Goal: Information Seeking & Learning: Learn about a topic

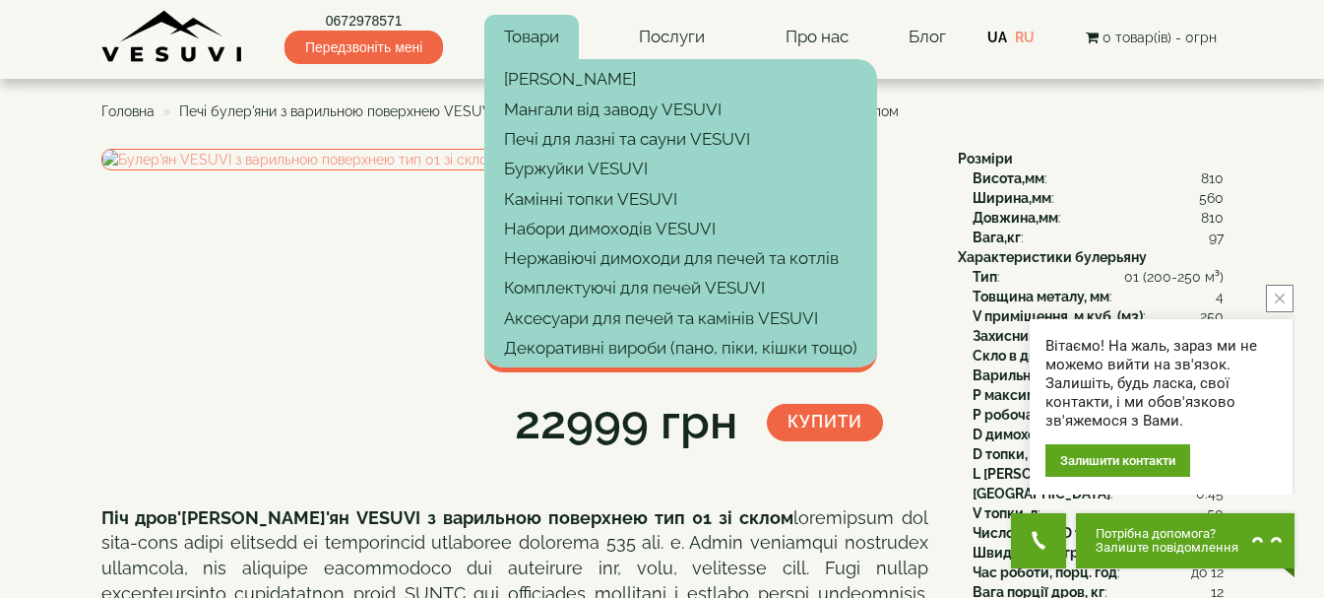
click at [540, 35] on link "Товари" at bounding box center [531, 37] width 95 height 45
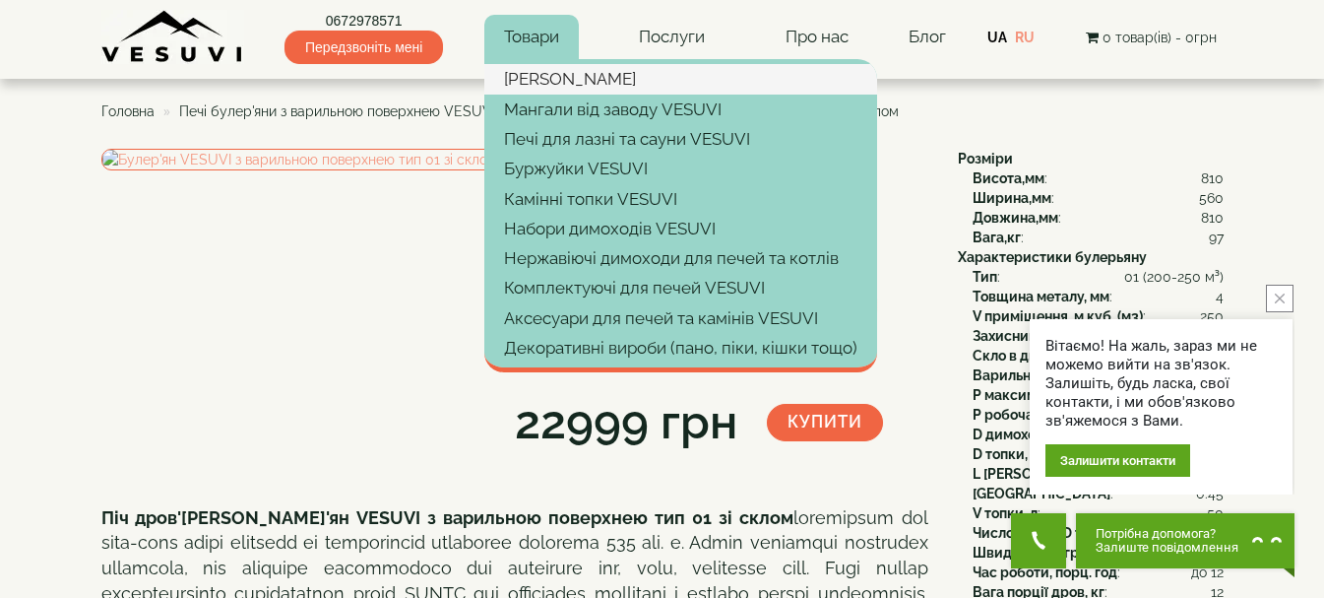
click at [540, 73] on link "[PERSON_NAME]" at bounding box center [680, 79] width 393 height 30
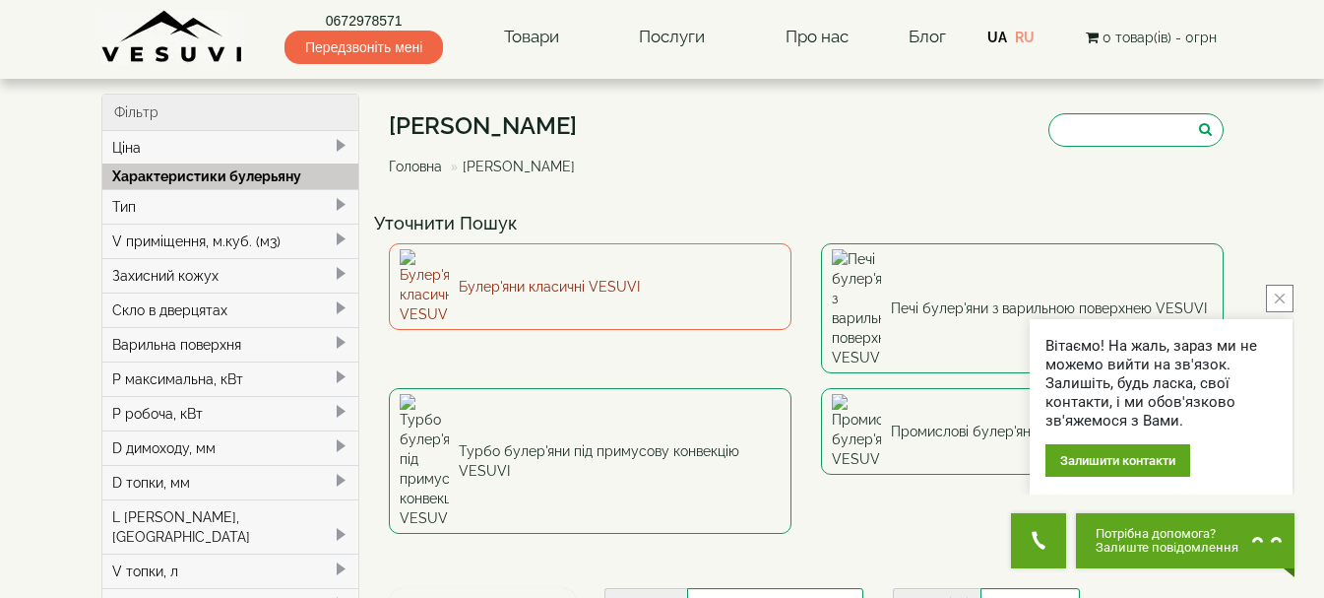
click at [491, 273] on link "Булер'яни класичні VESUVI" at bounding box center [590, 286] width 403 height 87
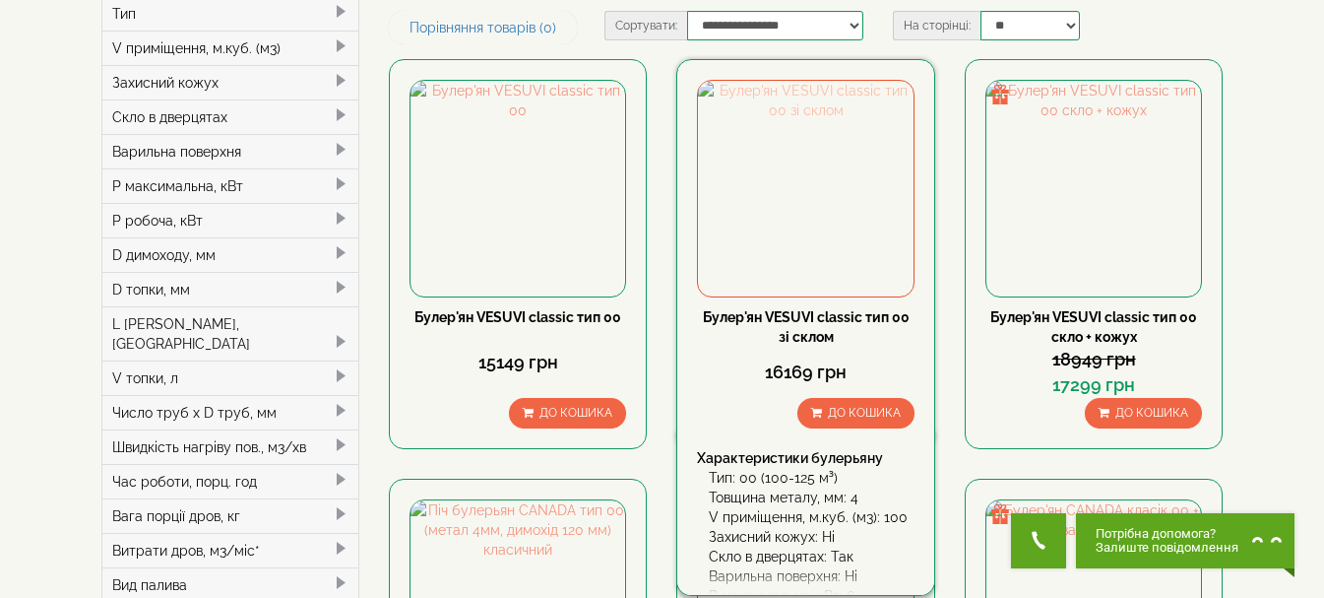
scroll to position [197, 0]
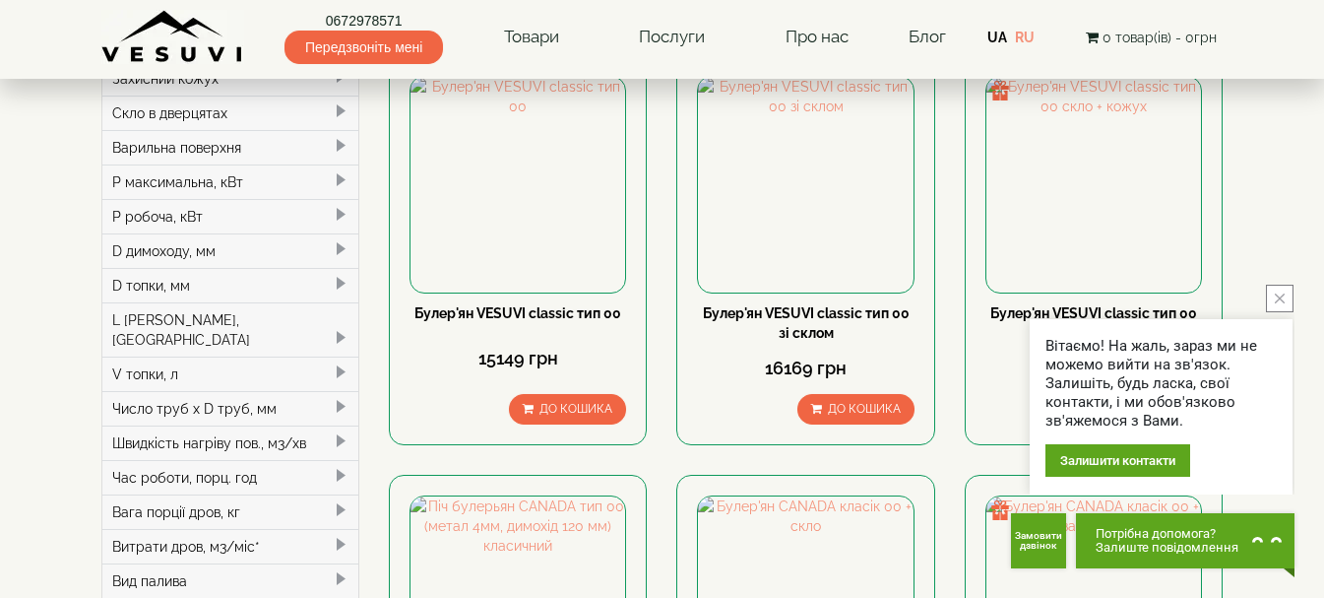
click at [1277, 300] on icon "close button" at bounding box center [1280, 298] width 10 height 10
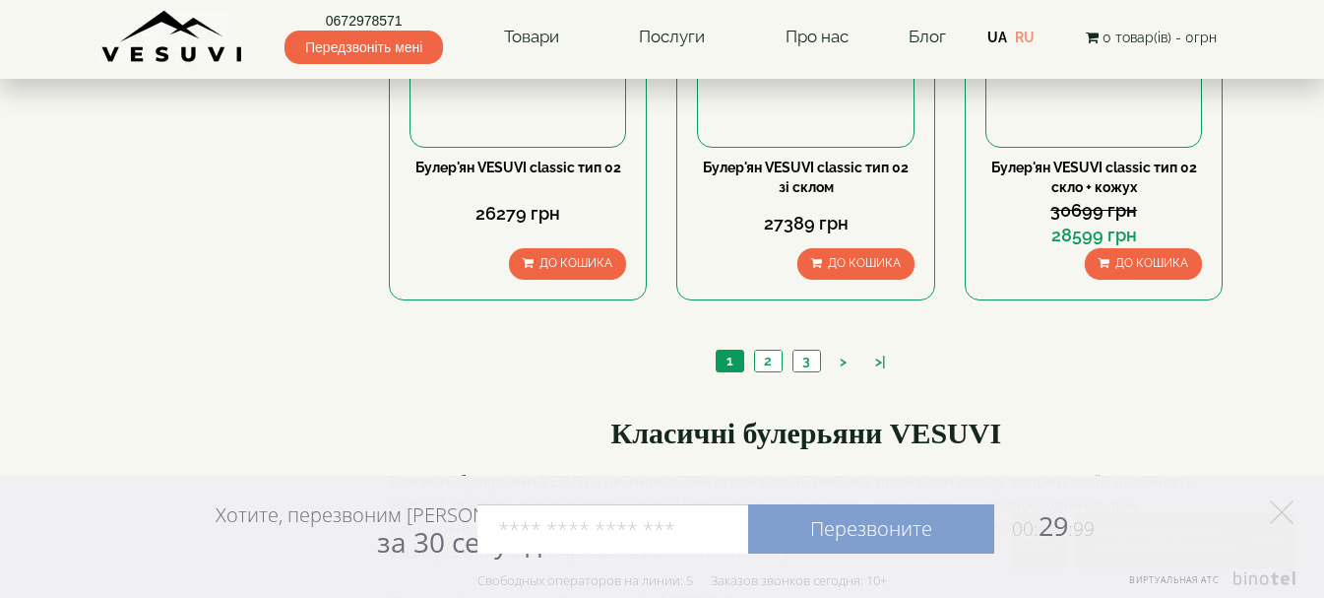
scroll to position [2166, 0]
